Goal: Information Seeking & Learning: Learn about a topic

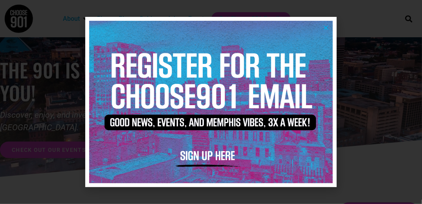
click at [326, 27] on icon "Close" at bounding box center [326, 28] width 6 height 6
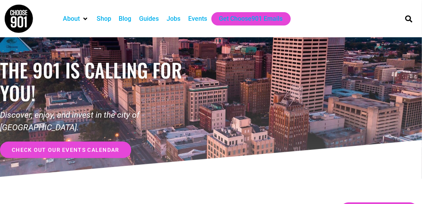
click at [173, 19] on div "Jobs" at bounding box center [174, 18] width 14 height 9
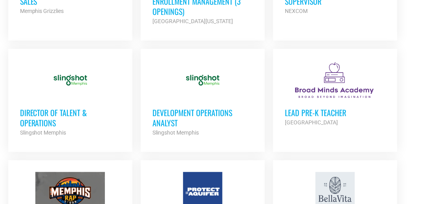
scroll to position [560, 0]
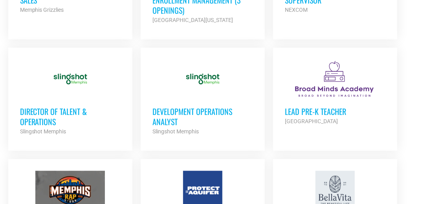
click at [105, 99] on div at bounding box center [70, 78] width 101 height 39
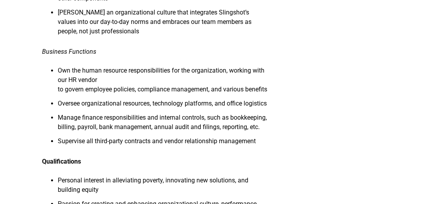
scroll to position [669, 0]
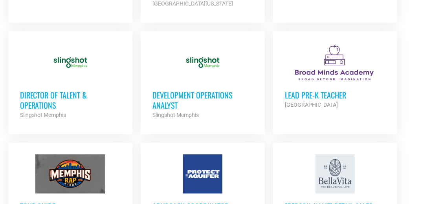
scroll to position [580, 0]
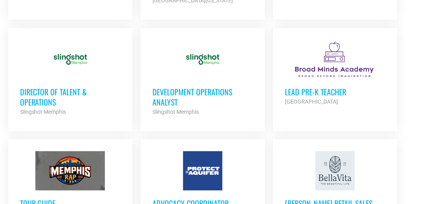
click at [231, 90] on div "Development Operations Analyst Slingshot Memphis Partner Org" at bounding box center [202, 98] width 101 height 38
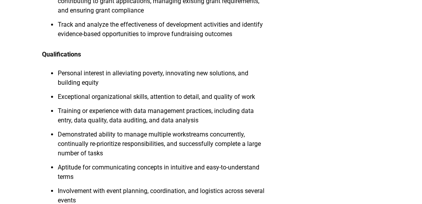
scroll to position [784, 0]
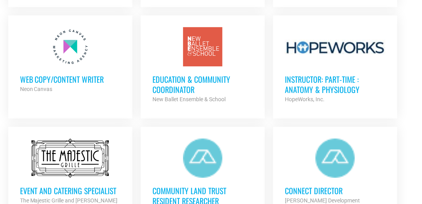
drag, startPoint x: 0, startPoint y: 0, endPoint x: 50, endPoint y: 95, distance: 107.5
click at [50, 92] on strong "Neon Canvas" at bounding box center [36, 89] width 33 height 6
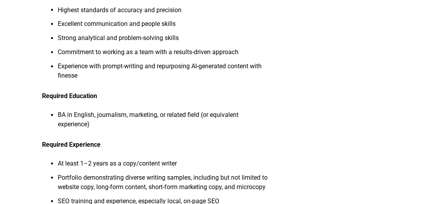
scroll to position [509, 0]
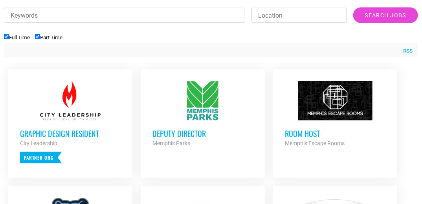
scroll to position [295, 0]
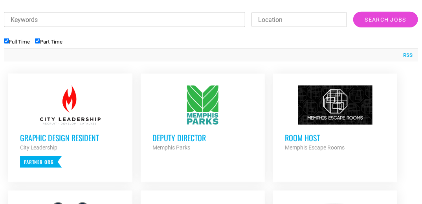
click at [295, 118] on div at bounding box center [335, 105] width 101 height 39
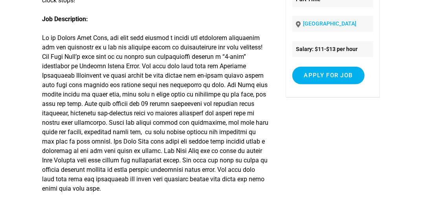
scroll to position [135, 0]
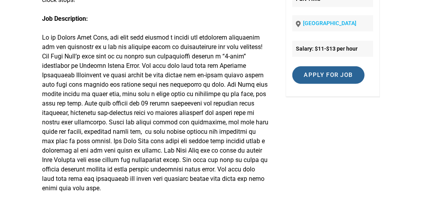
click at [303, 76] on input "Apply for job" at bounding box center [328, 75] width 72 height 18
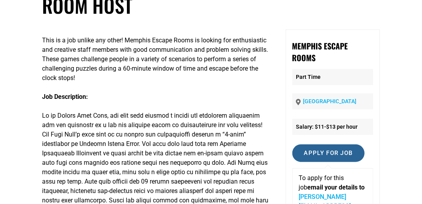
scroll to position [57, 0]
